Goal: Use online tool/utility: Utilize a website feature to perform a specific function

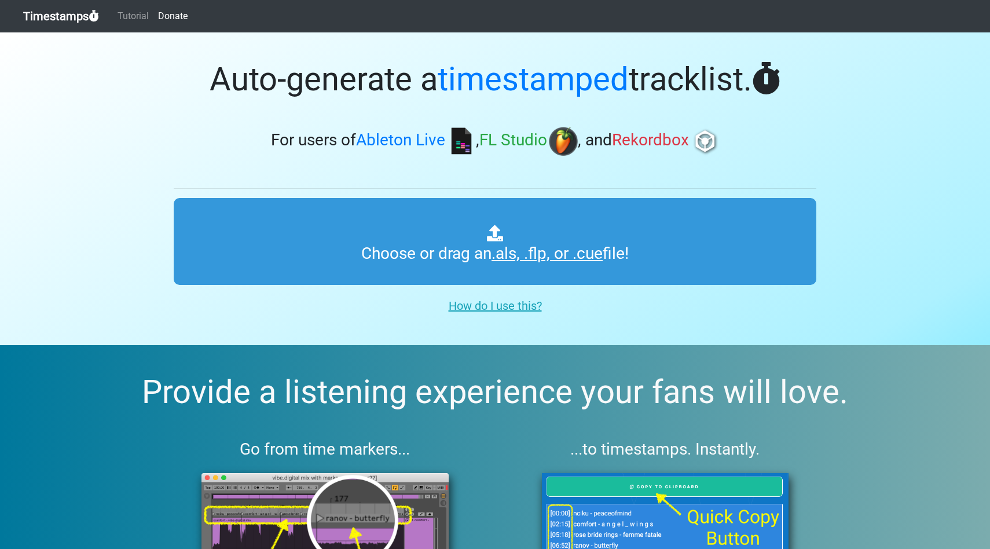
scroll to position [3, 0]
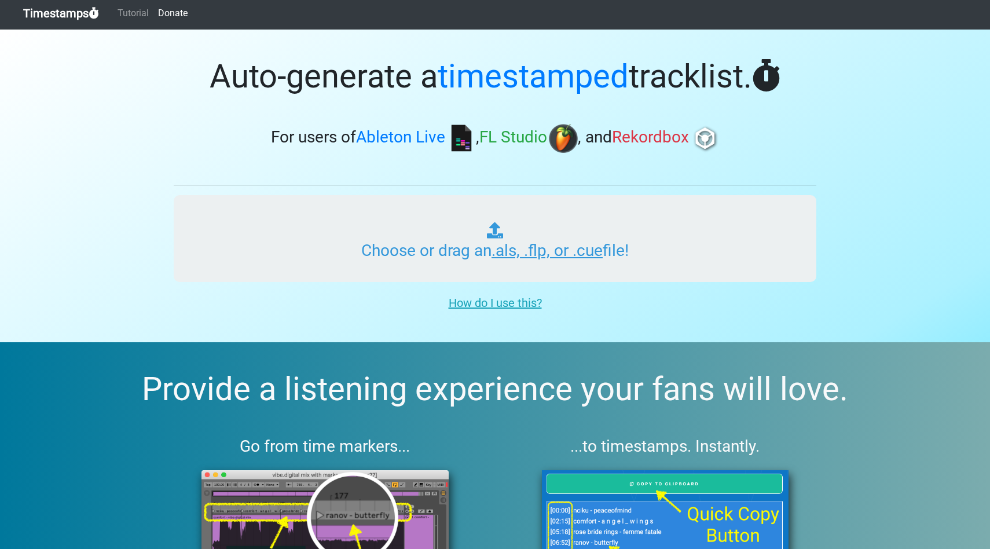
type input "C:\fakepath\NeoSoul_Funk_lofi_Session_01_v01.als"
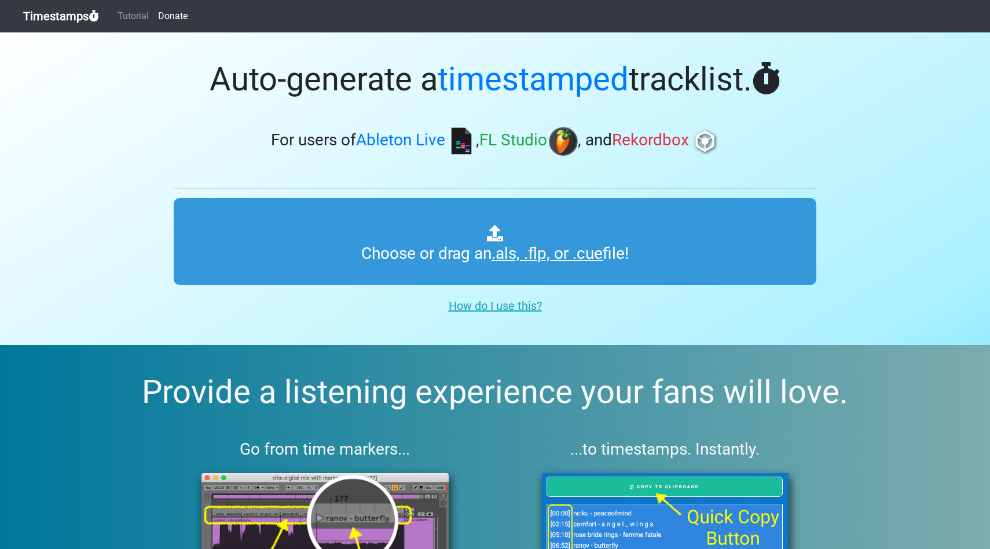
scroll to position [3, 0]
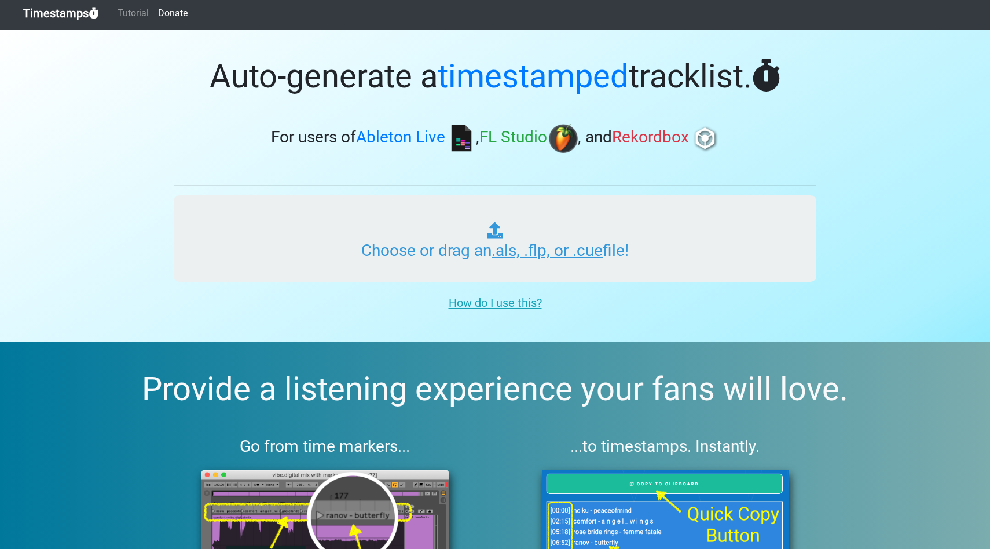
type input "C:\fakepath\NeoSoul_Funk_lofi_Session_01_v01.als"
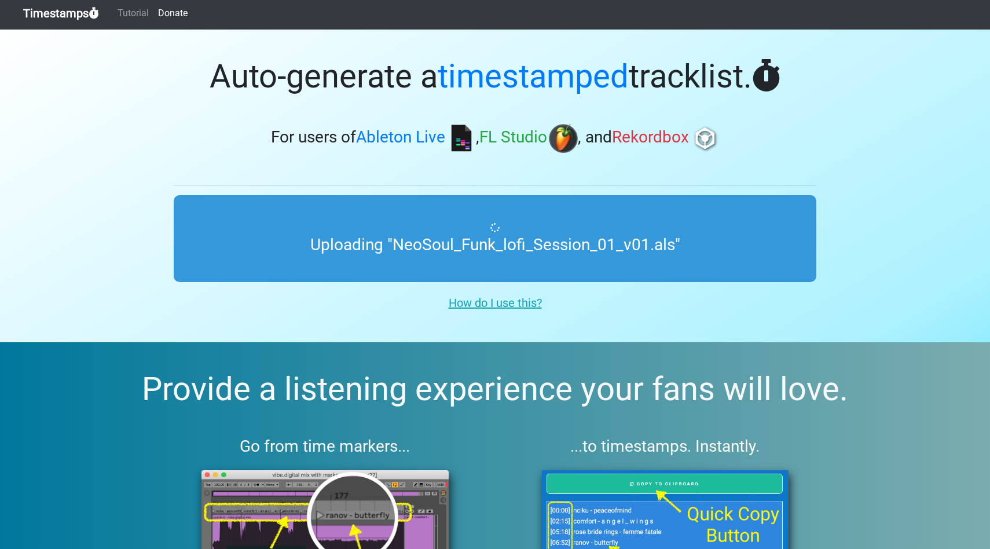
click at [73, 17] on link "Timestamps" at bounding box center [61, 13] width 76 height 23
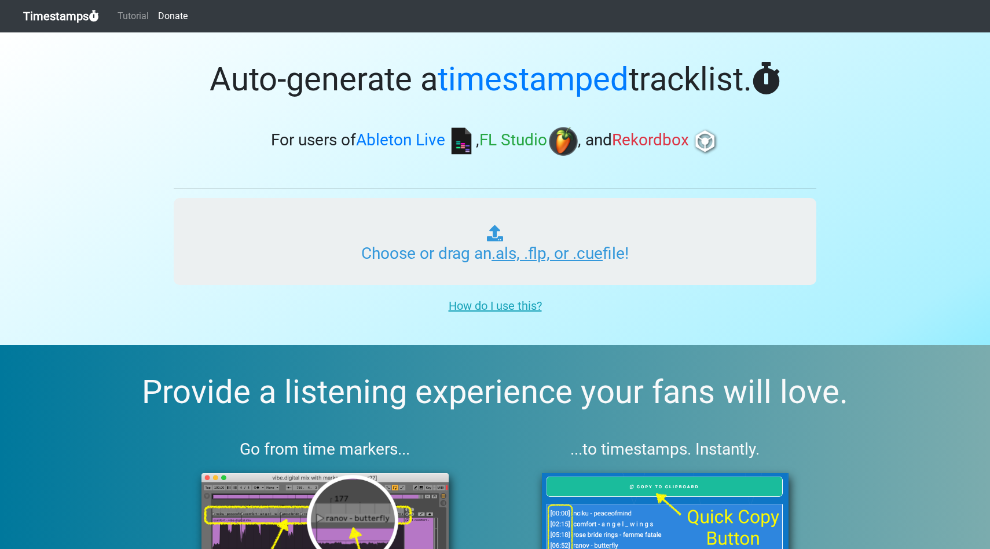
click at [500, 243] on input "Choose or drag an .als, .flp, or .cue file!" at bounding box center [495, 241] width 643 height 87
type input "C:\fakepath\NeoSoul_Funk_lofi_Session_01_v01.als"
